Goal: Transaction & Acquisition: Obtain resource

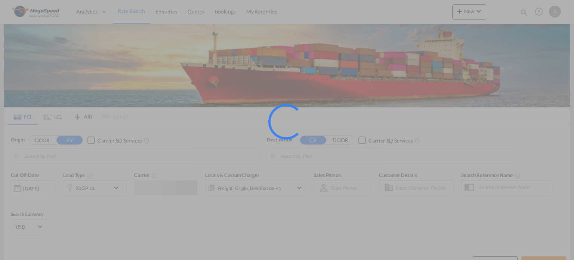
type input "[GEOGRAPHIC_DATA], [GEOGRAPHIC_DATA]"
type input "Lima, PELIM"
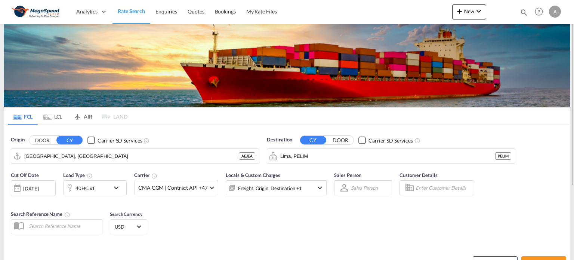
scroll to position [103, 0]
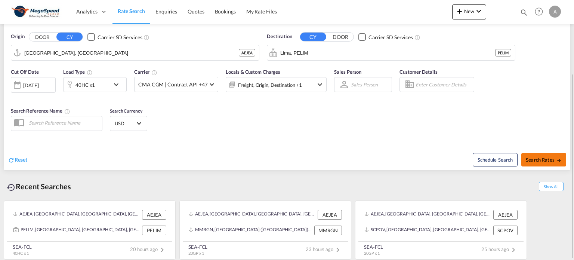
click at [542, 157] on span "Search Rates" at bounding box center [544, 160] width 36 height 6
type input "AEJEA to PELIM / [DATE]"
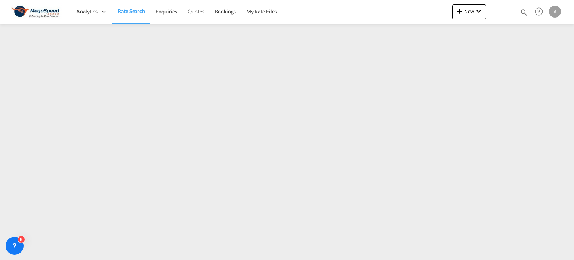
click at [127, 10] on span "Rate Search" at bounding box center [131, 11] width 27 height 6
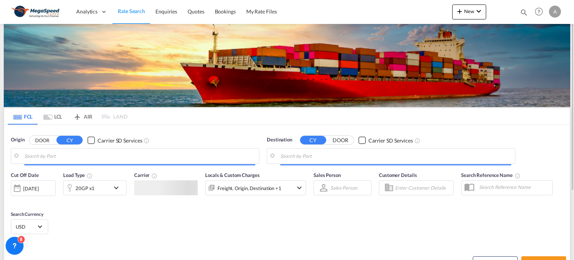
click at [311, 158] on input "Search by Port" at bounding box center [395, 155] width 231 height 11
type input "[GEOGRAPHIC_DATA], [GEOGRAPHIC_DATA]"
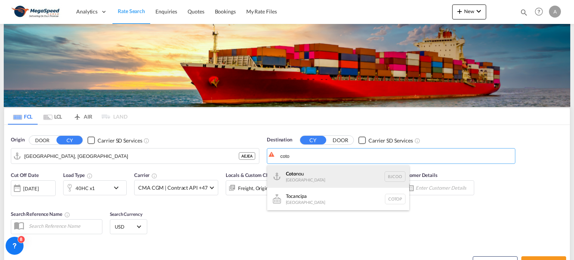
click at [309, 175] on div "[PERSON_NAME] [GEOGRAPHIC_DATA] BJCOO" at bounding box center [338, 176] width 142 height 22
type input "Cotonou, BJCOO"
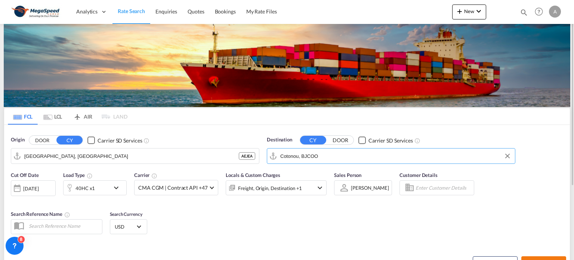
scroll to position [37, 0]
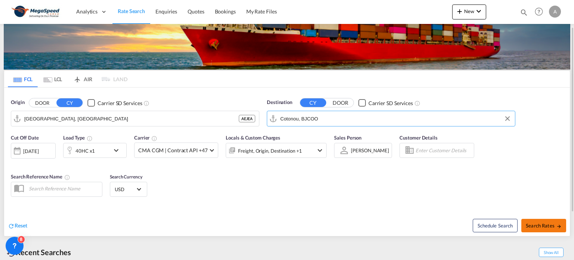
click at [555, 223] on span "Search Rates" at bounding box center [544, 225] width 36 height 6
type input "AEJEA to BJCOO / [DATE]"
